Goal: Book appointment/travel/reservation

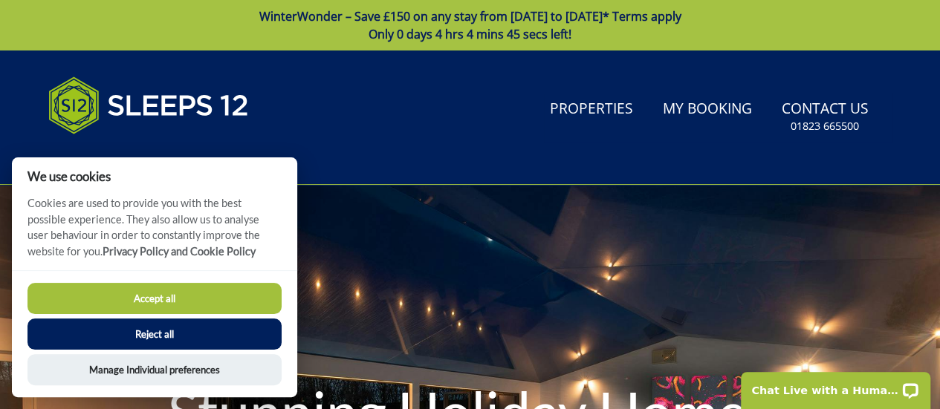
click at [247, 338] on button "Reject all" at bounding box center [154, 334] width 254 height 31
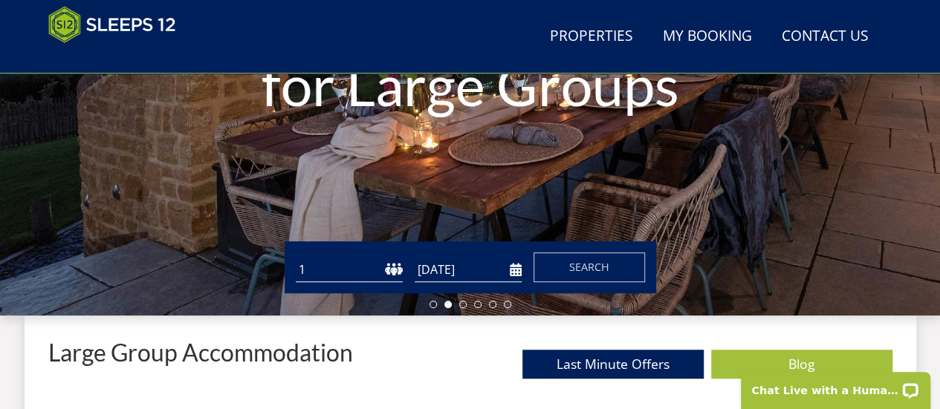
scroll to position [357, 0]
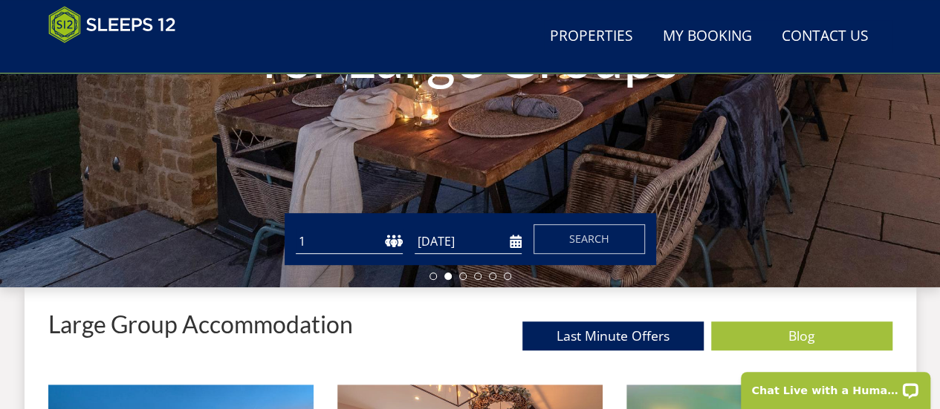
click at [375, 234] on select "1 2 3 4 5 6 7 8 9 10 11 12 13 14 15 16 17 18 19 20 21 22 23 24 25 26 27 28 29 3…" at bounding box center [349, 242] width 107 height 25
select select "12"
click at [296, 230] on select "1 2 3 4 5 6 7 8 9 10 11 12 13 14 15 16 17 18 19 20 21 22 23 24 25 26 27 28 29 3…" at bounding box center [349, 242] width 107 height 25
click at [591, 243] on span "Search" at bounding box center [589, 239] width 40 height 14
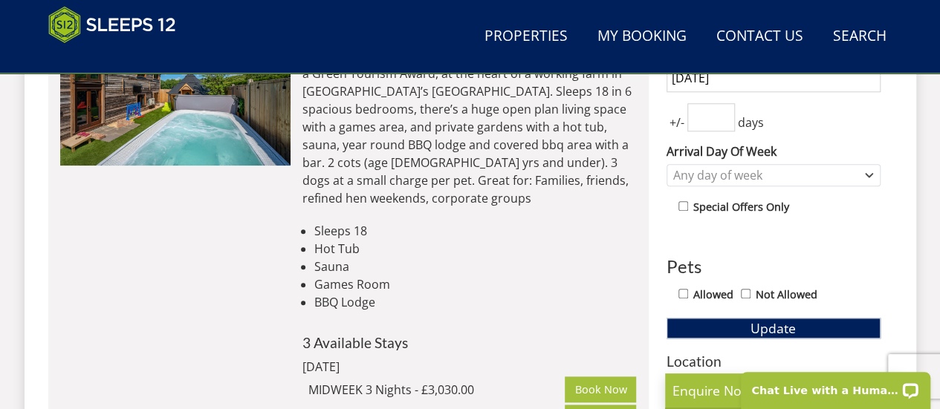
scroll to position [743, 0]
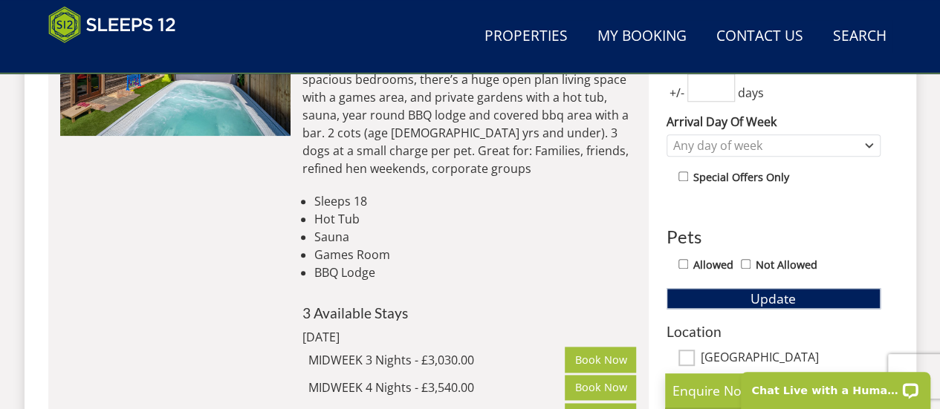
click at [683, 259] on input "Allowed" at bounding box center [683, 264] width 10 height 10
checkbox input "true"
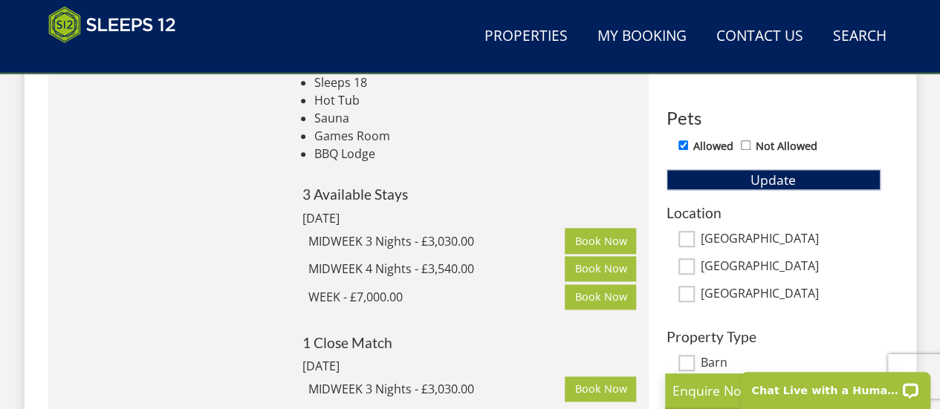
scroll to position [772, 0]
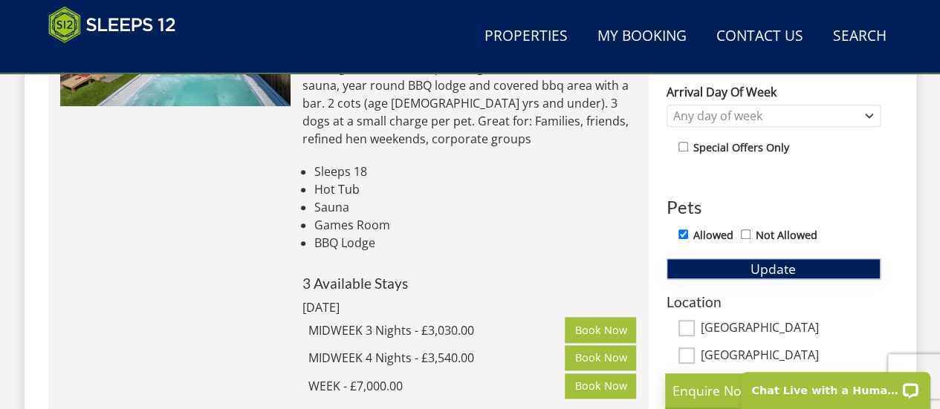
click at [775, 268] on span "Update" at bounding box center [772, 269] width 45 height 18
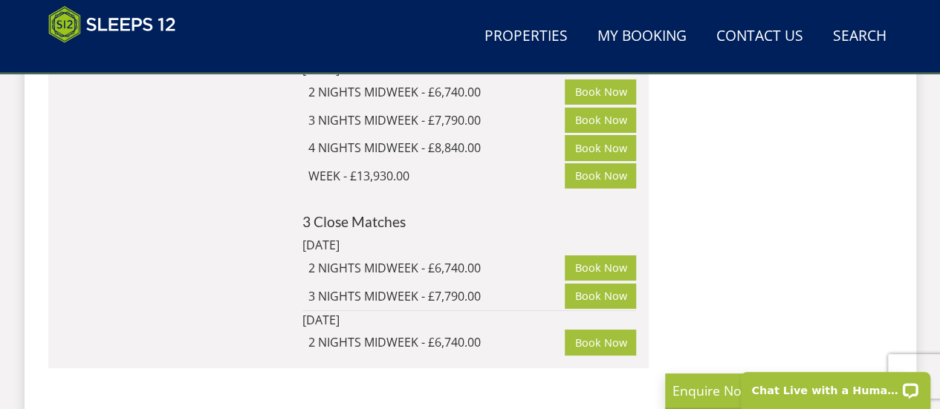
scroll to position [2823, 0]
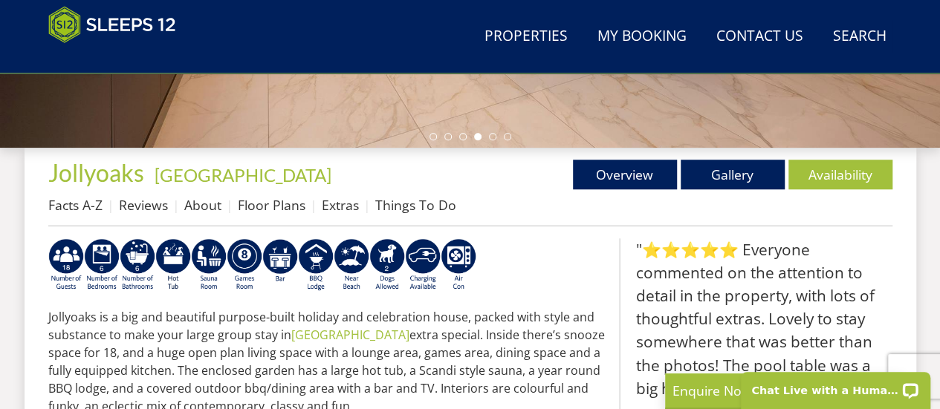
scroll to position [557, 0]
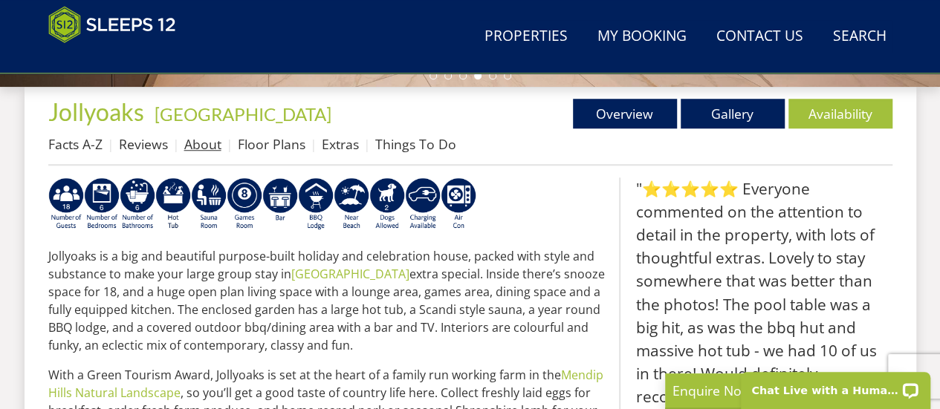
click at [201, 148] on link "About" at bounding box center [202, 144] width 37 height 18
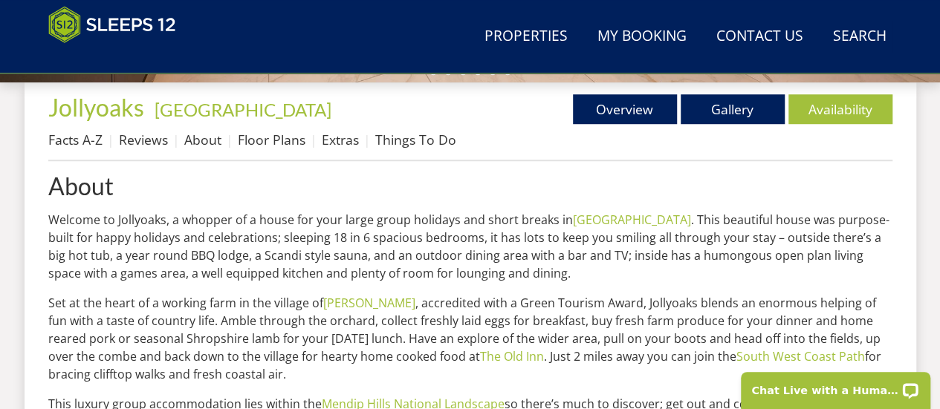
scroll to position [565, 0]
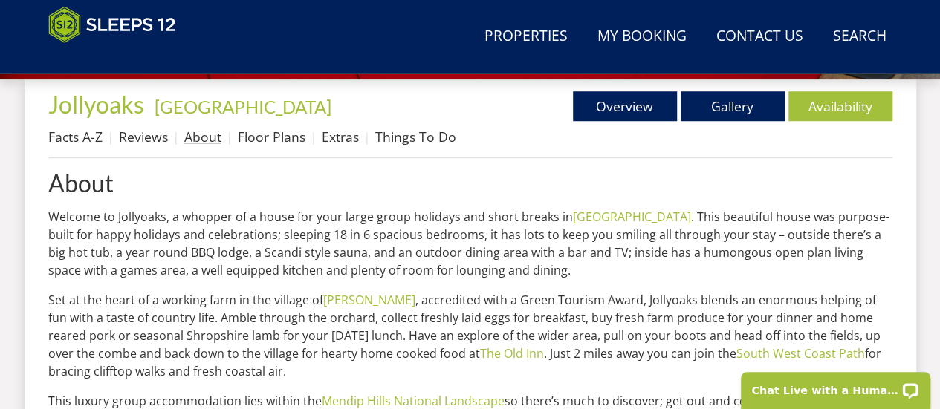
click at [195, 140] on link "About" at bounding box center [202, 137] width 37 height 18
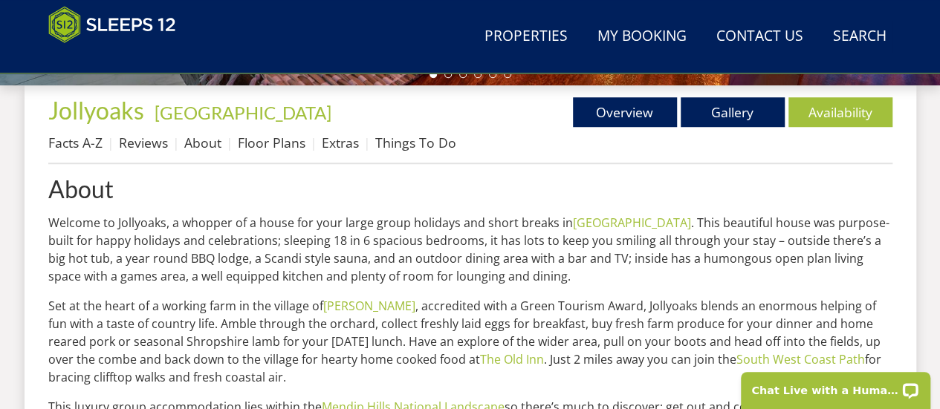
scroll to position [535, 0]
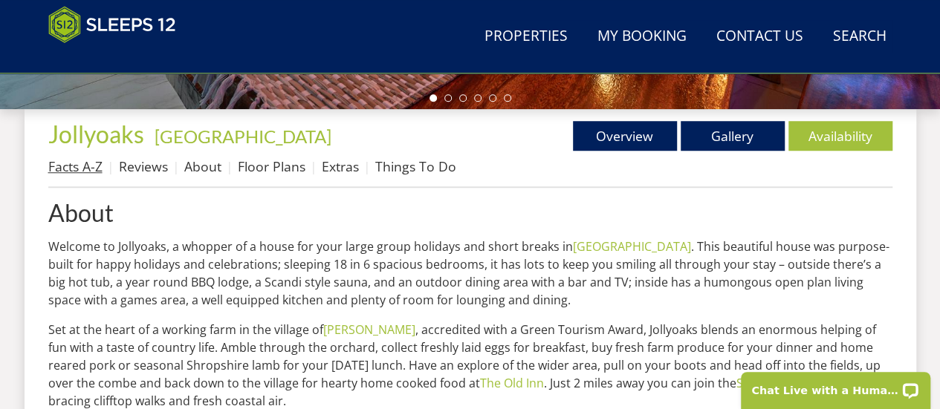
click at [89, 163] on link "Facts A-Z" at bounding box center [75, 166] width 54 height 18
